Goal: Information Seeking & Learning: Find specific page/section

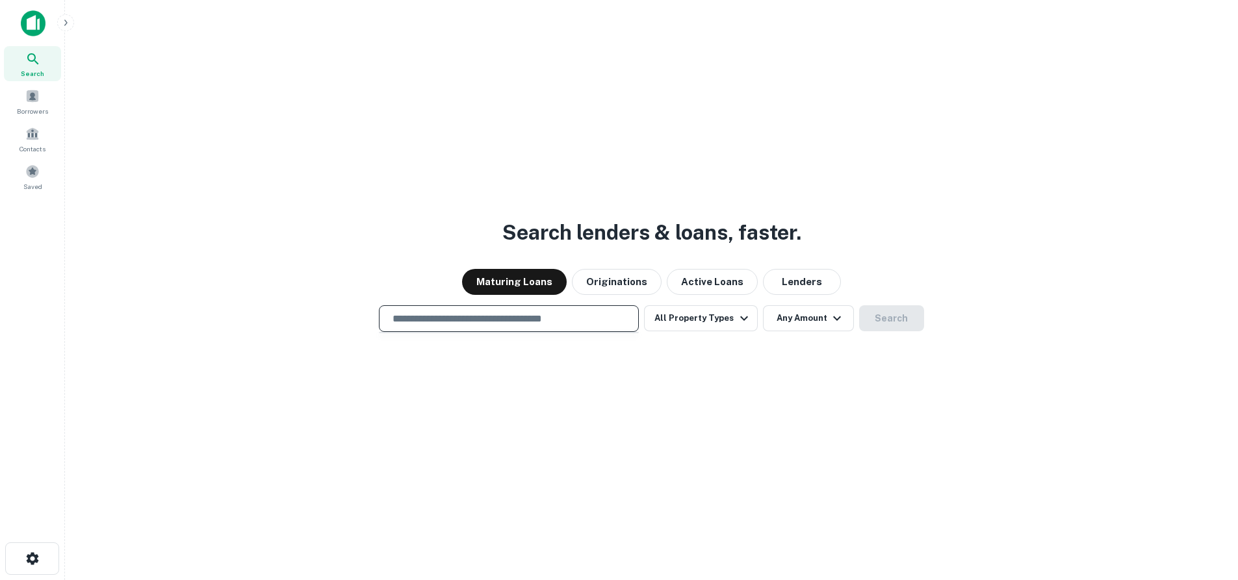
click at [466, 318] on input "text" at bounding box center [509, 318] width 248 height 15
click at [36, 93] on span at bounding box center [32, 96] width 14 height 14
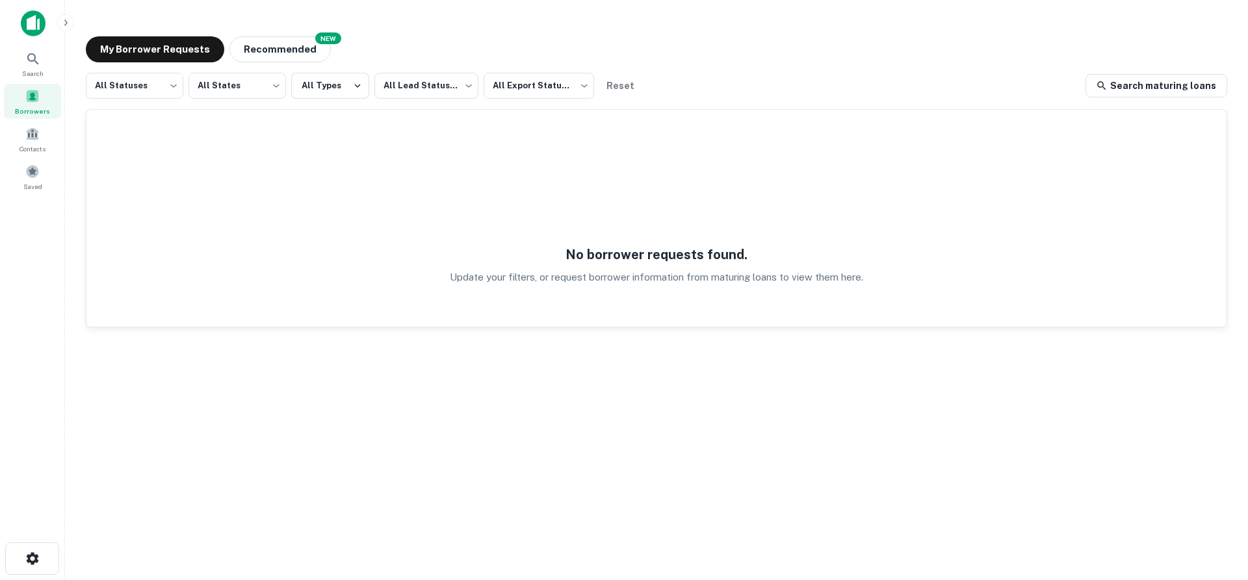
click at [59, 29] on div at bounding box center [86, 23] width 130 height 26
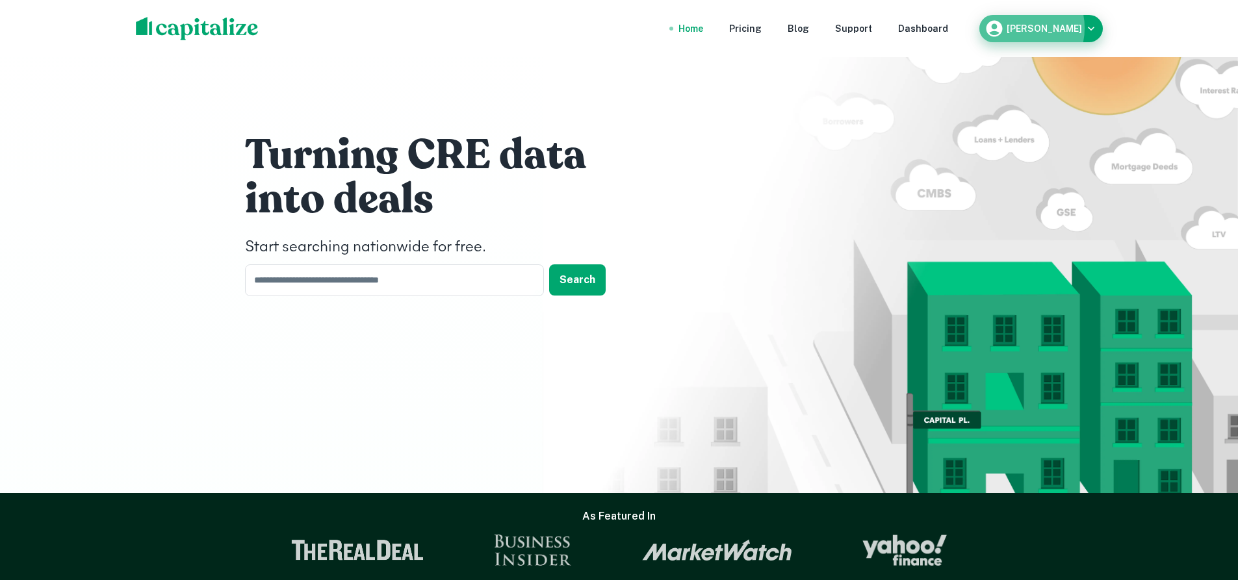
click at [1038, 28] on h6 "Justin Belote" at bounding box center [1044, 28] width 75 height 9
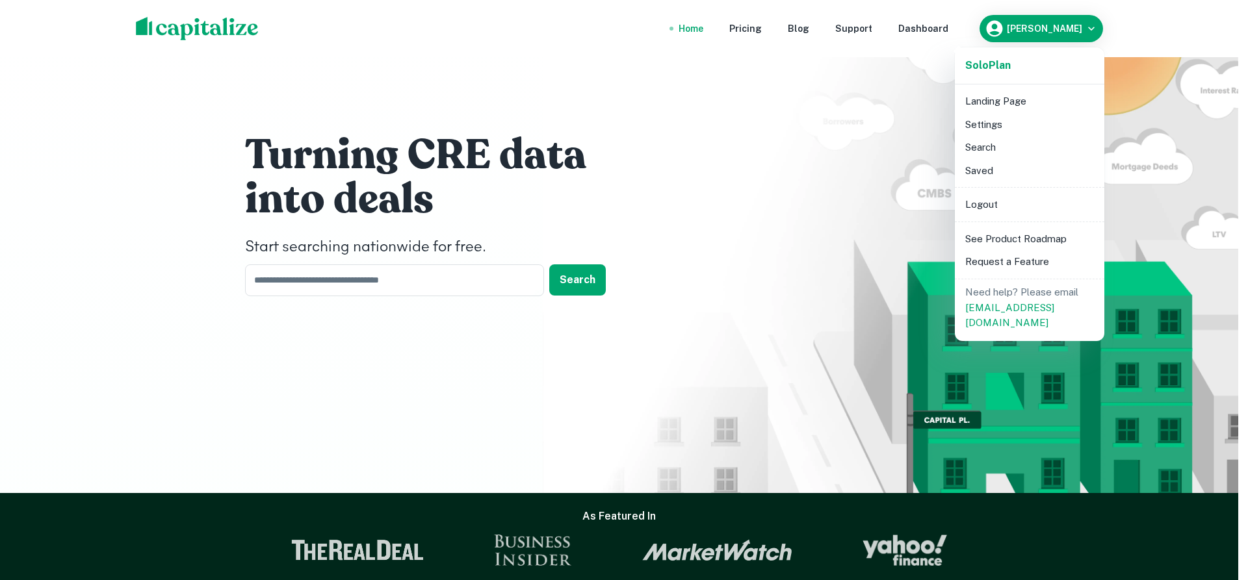
click at [853, 214] on div at bounding box center [624, 290] width 1248 height 580
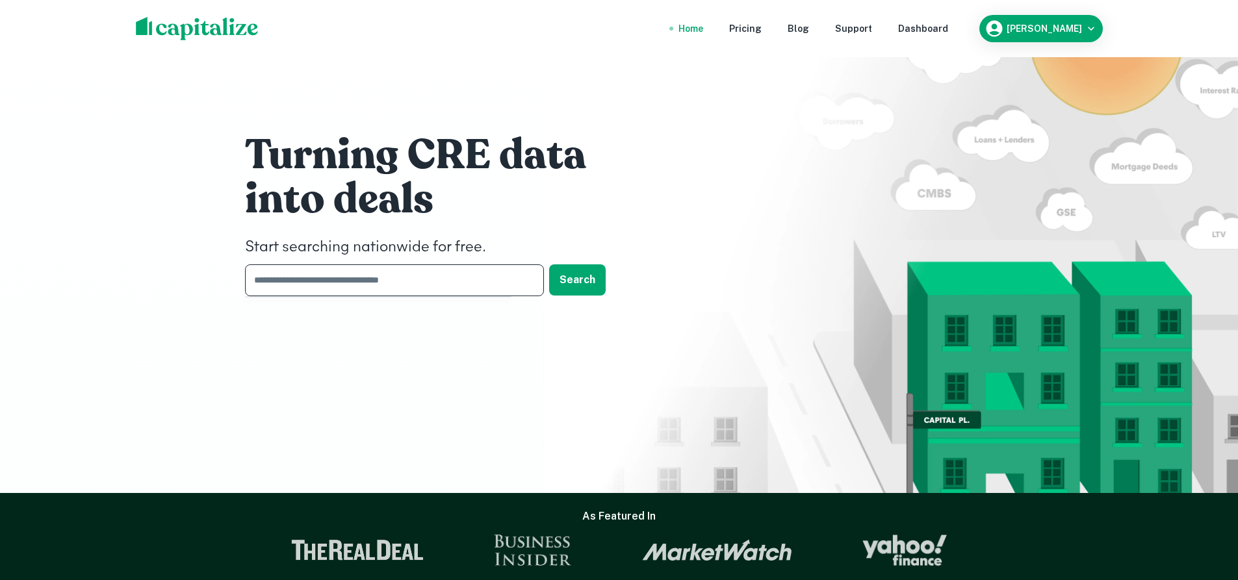
click at [426, 285] on input "text" at bounding box center [390, 280] width 290 height 32
click at [922, 19] on nav "Home Pricing Blog Support Dashboard" at bounding box center [813, 28] width 311 height 29
click at [929, 30] on div "Dashboard" at bounding box center [923, 28] width 50 height 14
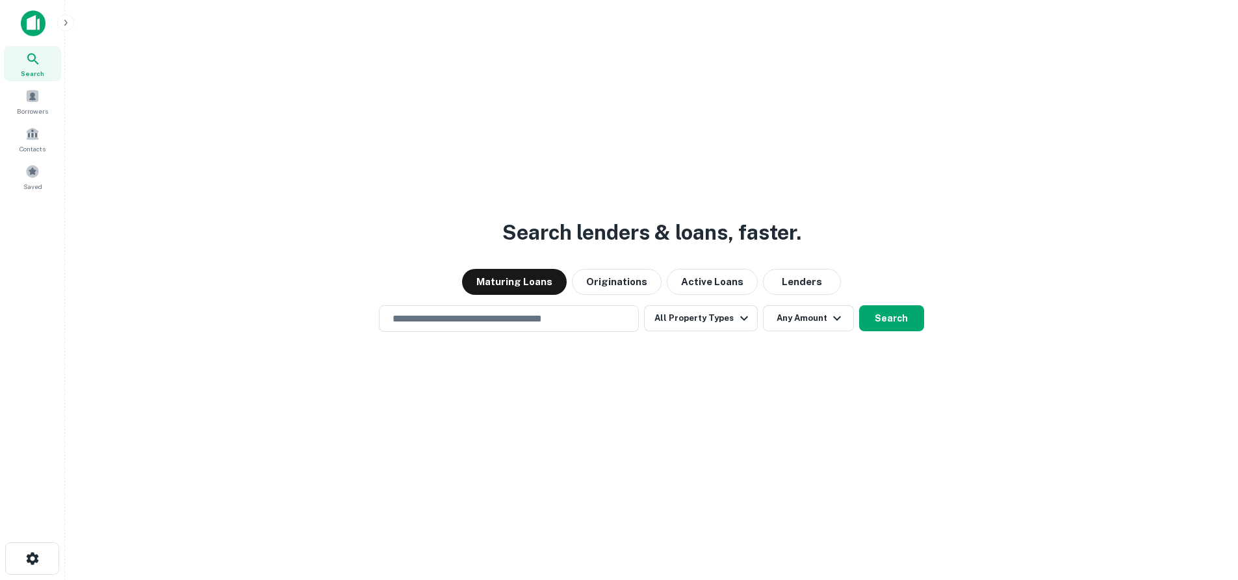
click at [37, 30] on img at bounding box center [33, 23] width 25 height 26
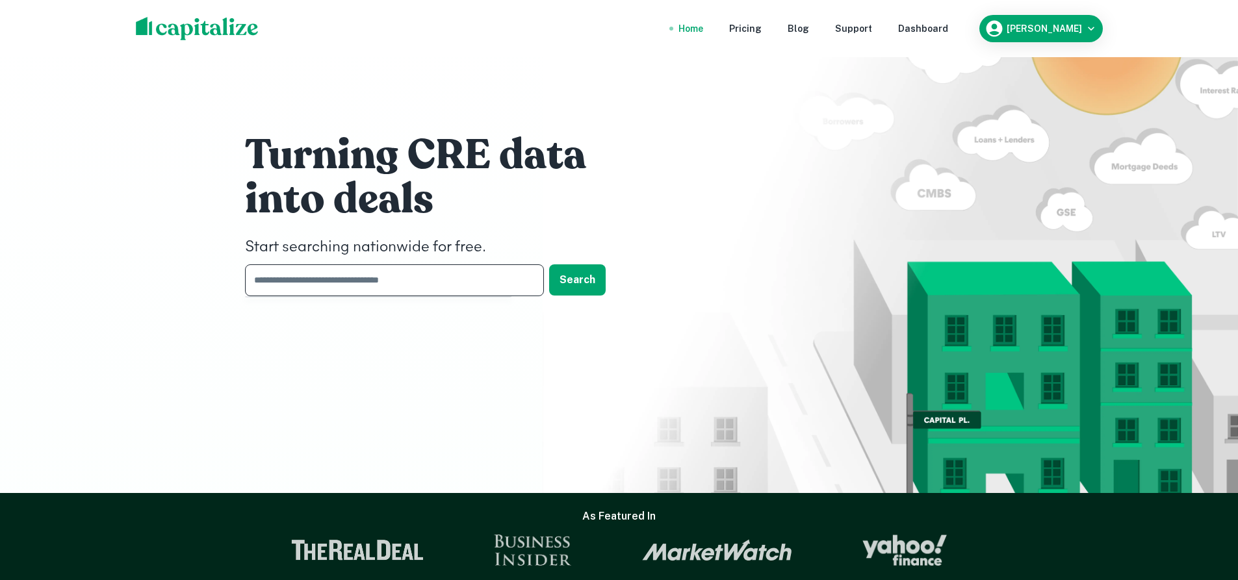
click at [430, 275] on input "text" at bounding box center [390, 280] width 290 height 32
type input "**********"
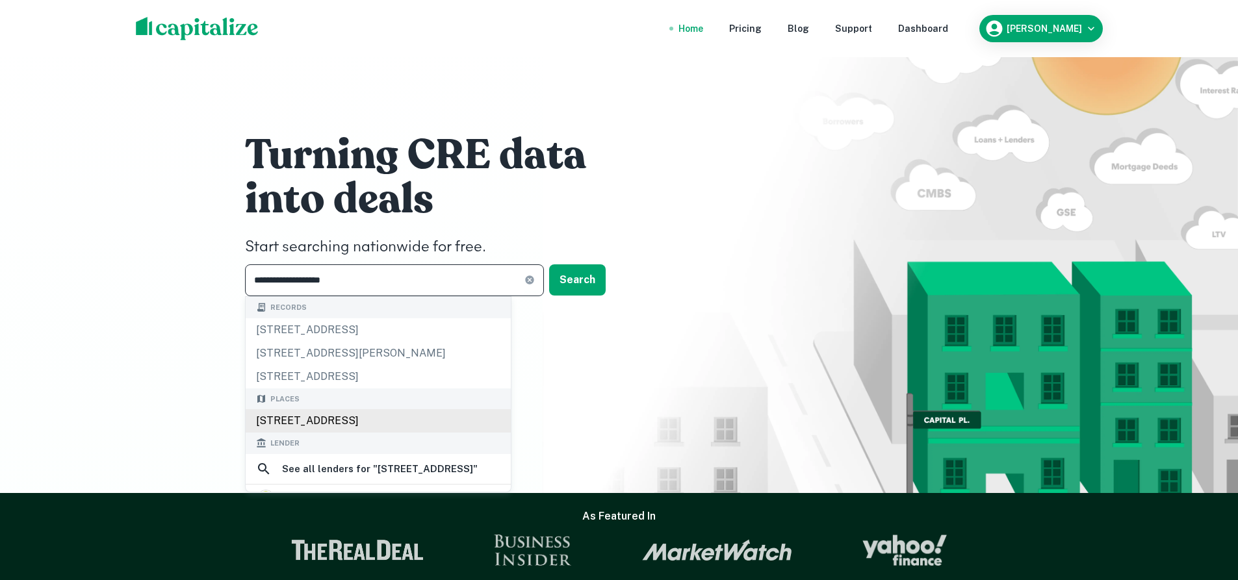
click at [406, 422] on div "433 North Rockingham Way, Buffalo, NY, USA" at bounding box center [378, 420] width 265 height 23
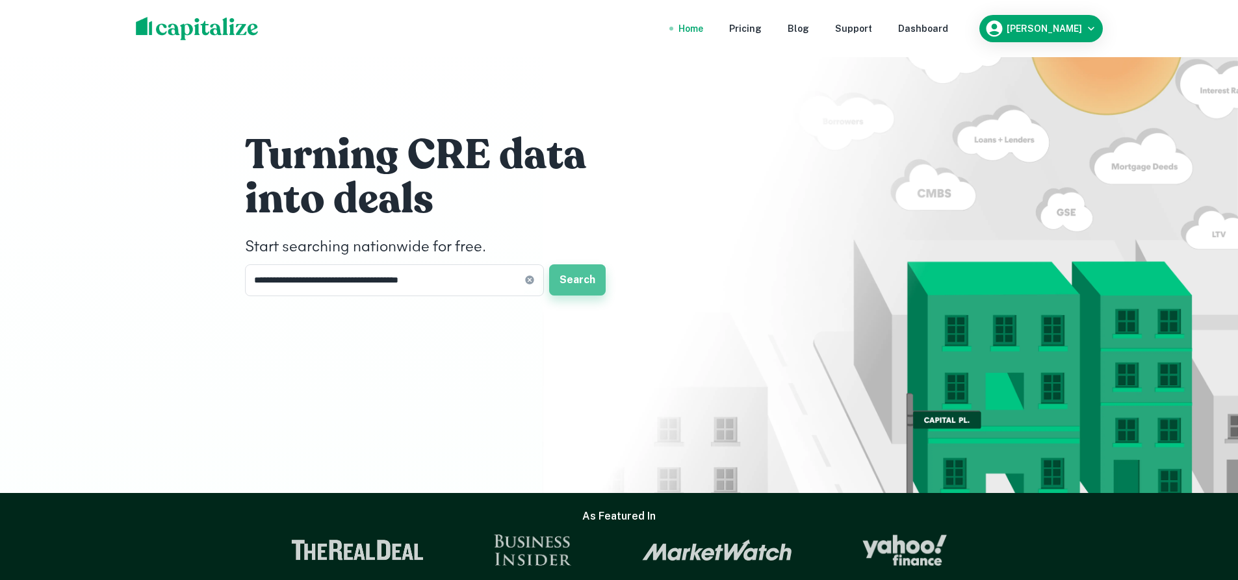
click at [594, 287] on button "Search" at bounding box center [577, 279] width 57 height 31
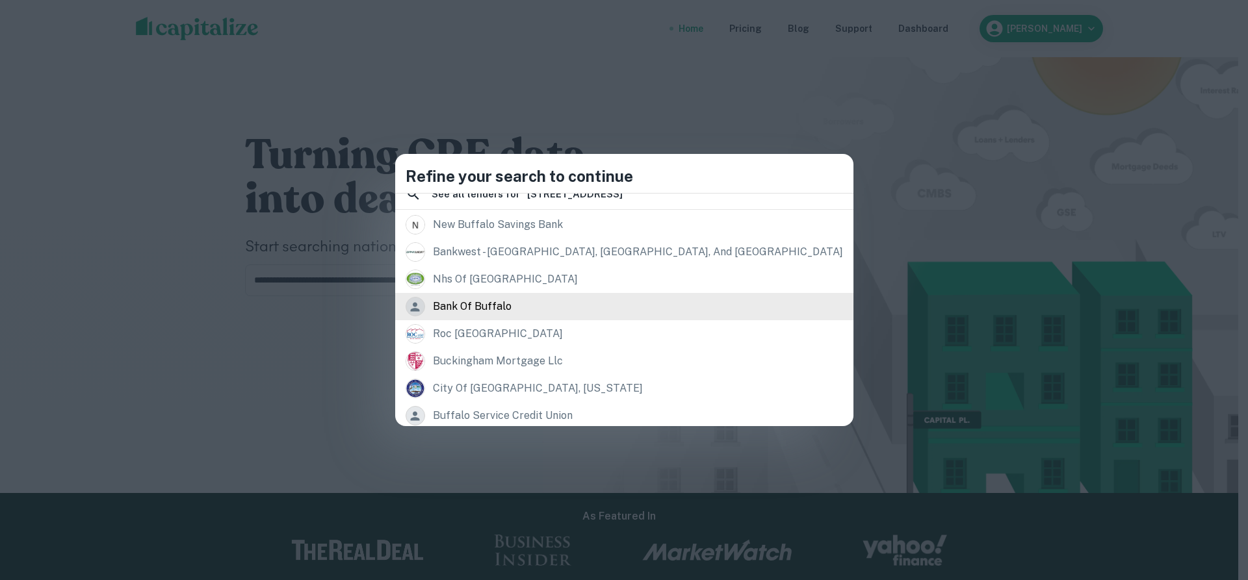
scroll to position [183, 0]
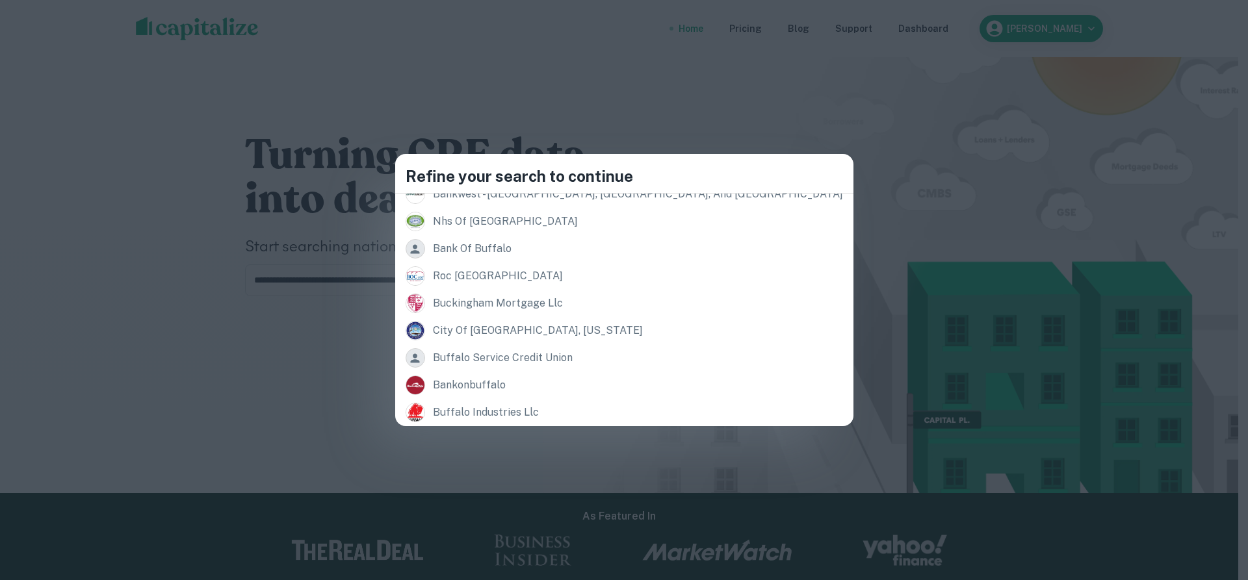
click at [415, 350] on div "Refine your search to continue Records 4332 buffalo rd, north chili, ny, 14514 …" at bounding box center [624, 290] width 1248 height 580
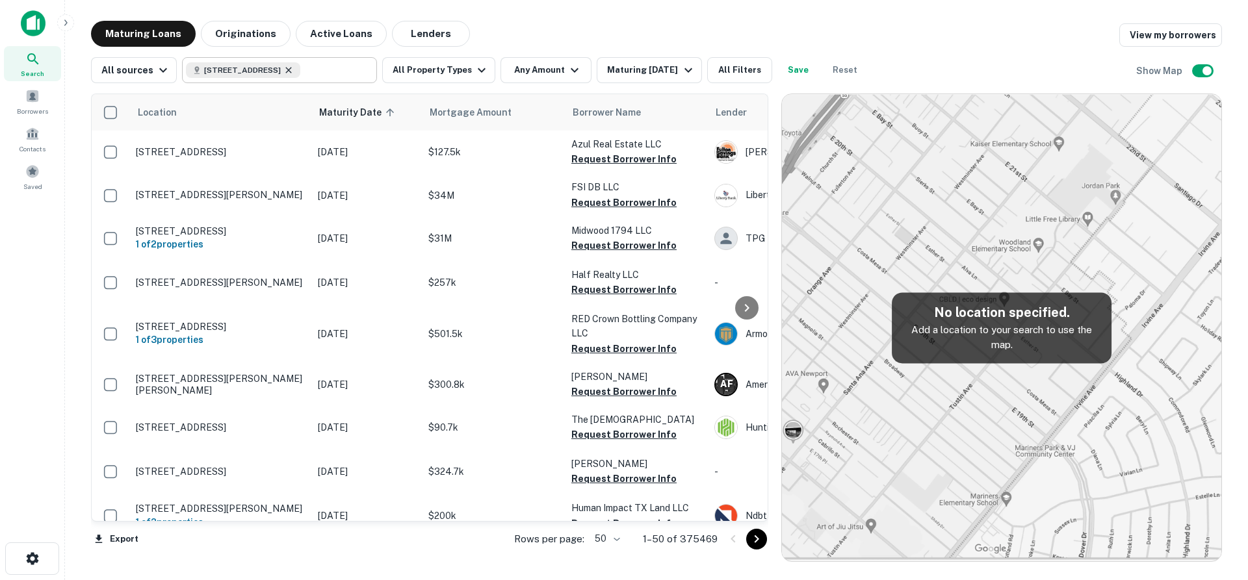
click at [294, 68] on icon at bounding box center [288, 70] width 10 height 10
type input "**********"
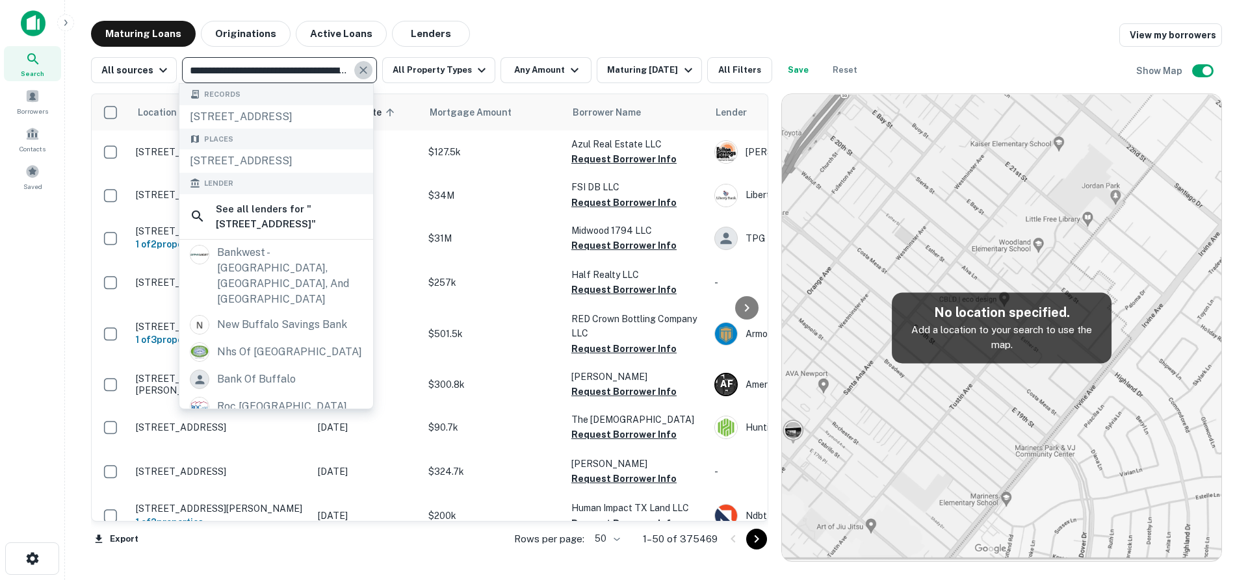
click at [357, 71] on icon "Clear" at bounding box center [363, 70] width 13 height 13
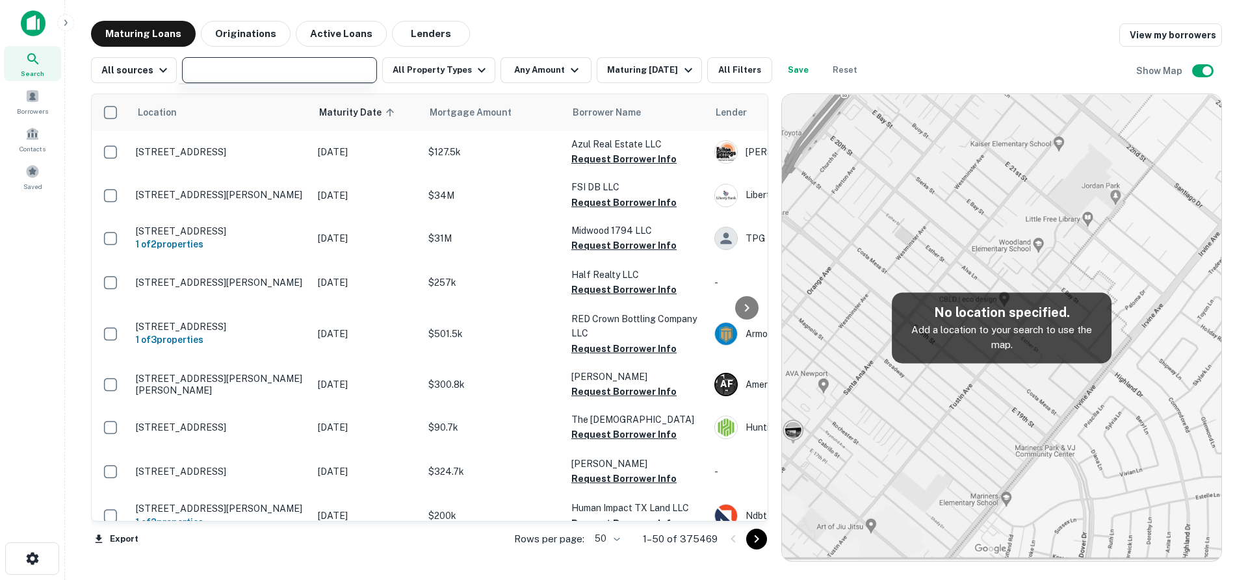
click at [359, 69] on input "text" at bounding box center [278, 70] width 185 height 18
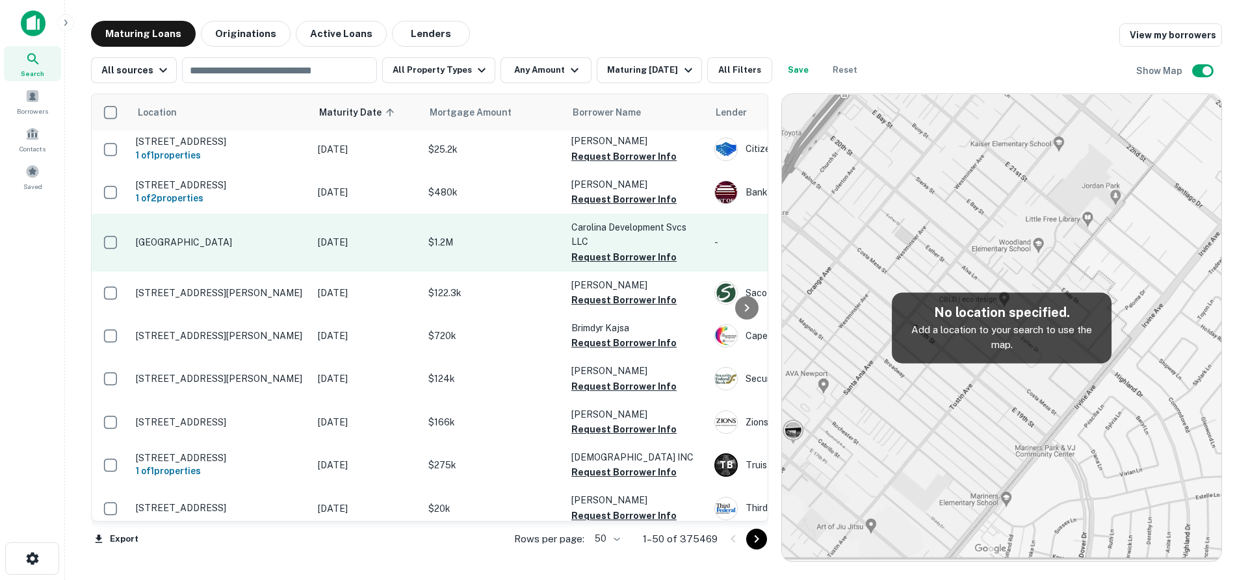
scroll to position [910, 0]
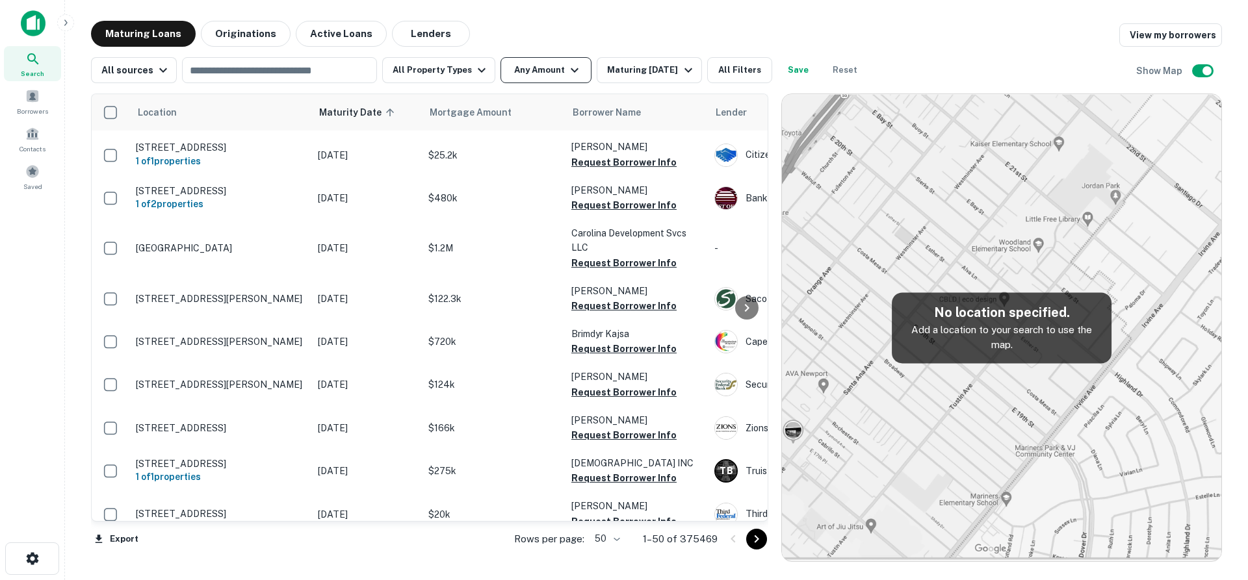
click at [537, 79] on button "Any Amount" at bounding box center [545, 70] width 91 height 26
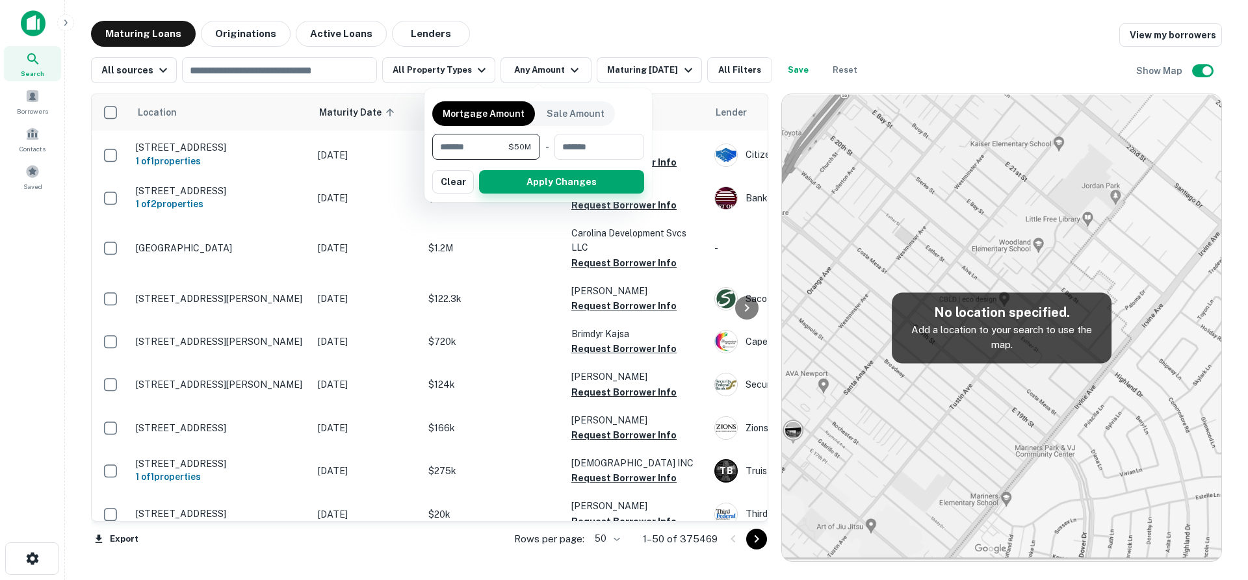
type input "********"
click at [506, 183] on button "Apply Changes" at bounding box center [561, 181] width 165 height 23
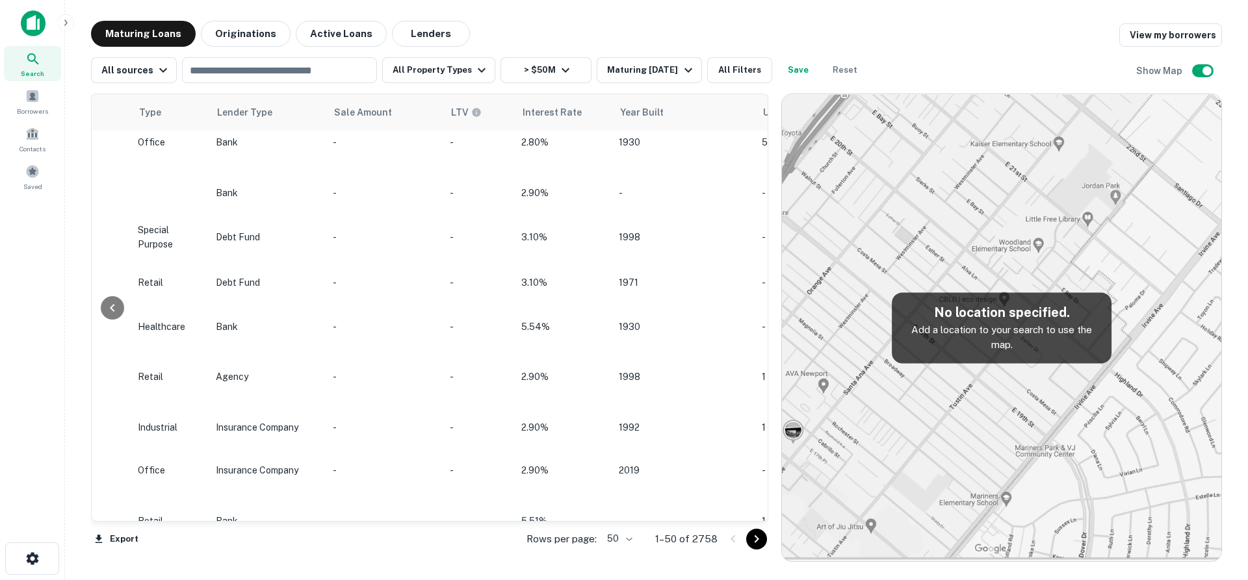
scroll to position [910, 1092]
